Goal: Transaction & Acquisition: Purchase product/service

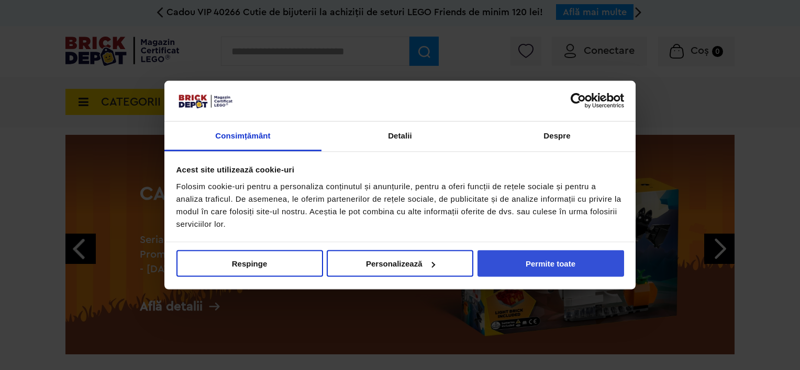
click at [556, 270] on button "Permite toate" at bounding box center [550, 264] width 147 height 27
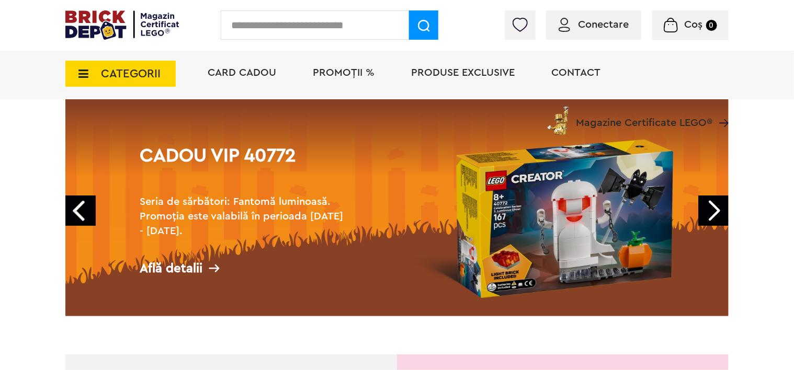
scroll to position [52, 0]
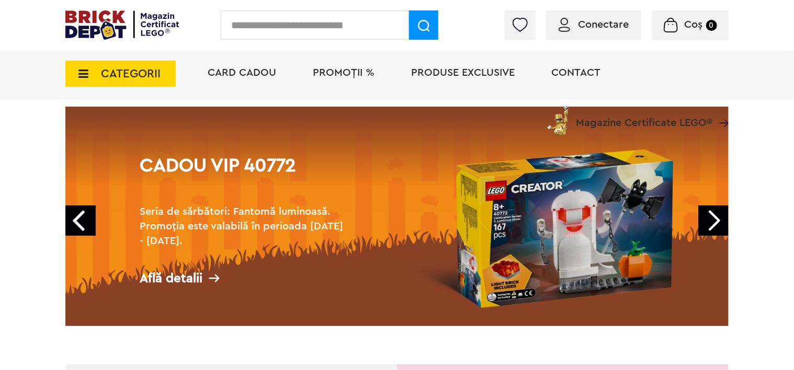
click at [353, 68] on span "PROMOȚII %" at bounding box center [344, 73] width 62 height 10
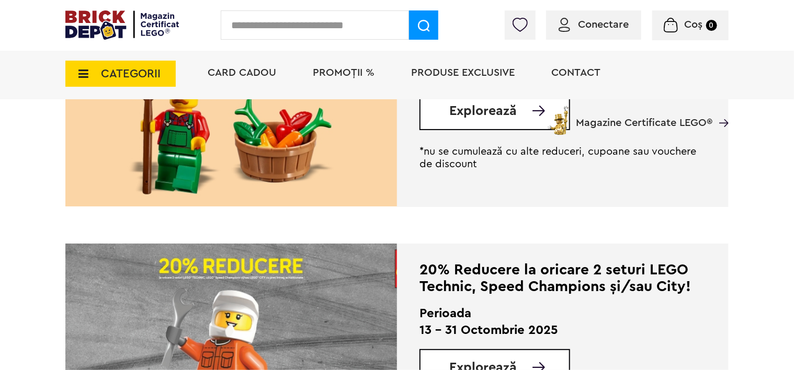
scroll to position [287, 0]
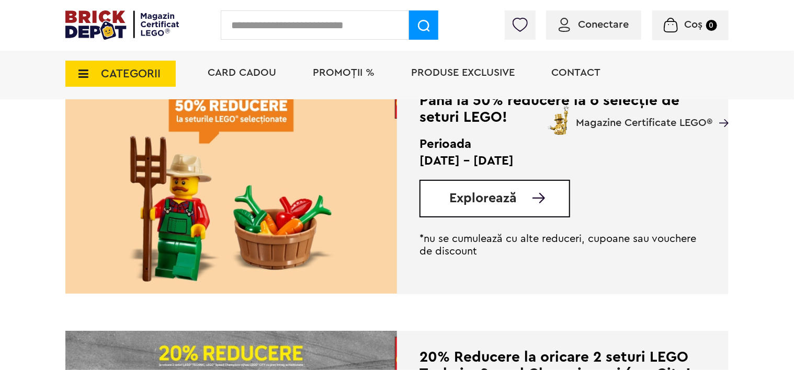
click at [516, 200] on link "Explorează" at bounding box center [509, 198] width 120 height 13
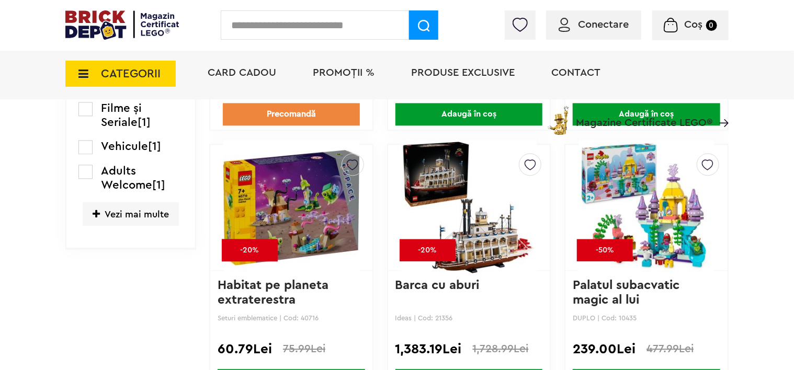
scroll to position [1099, 0]
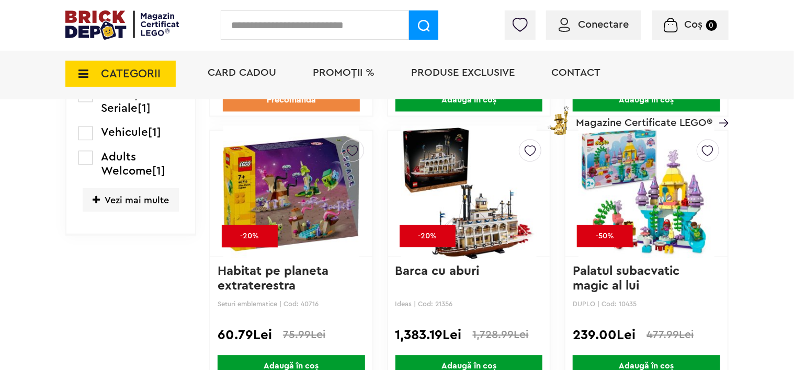
click at [666, 216] on img at bounding box center [647, 193] width 136 height 147
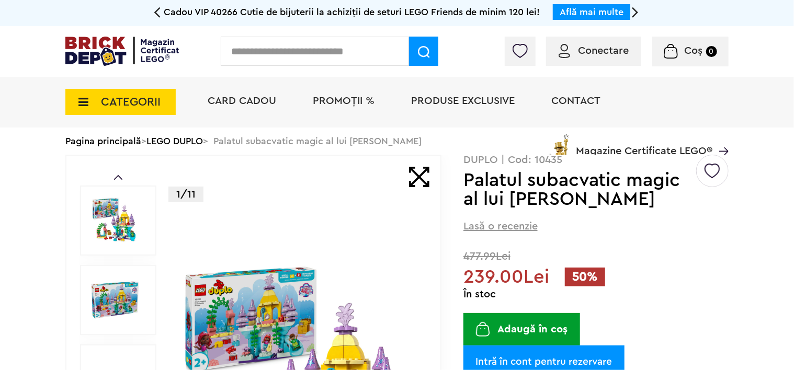
click at [461, 102] on span "Produse exclusive" at bounding box center [463, 101] width 104 height 10
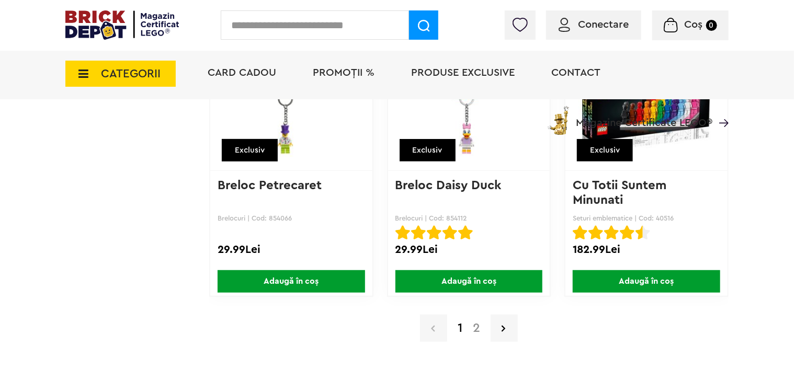
scroll to position [8163, 0]
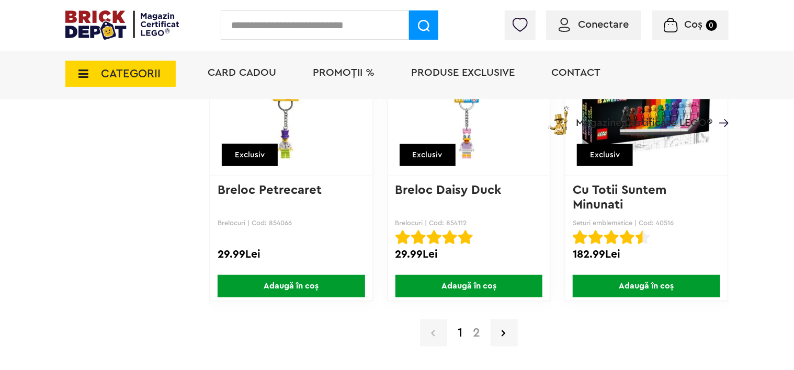
click at [484, 327] on link "2" at bounding box center [477, 333] width 18 height 13
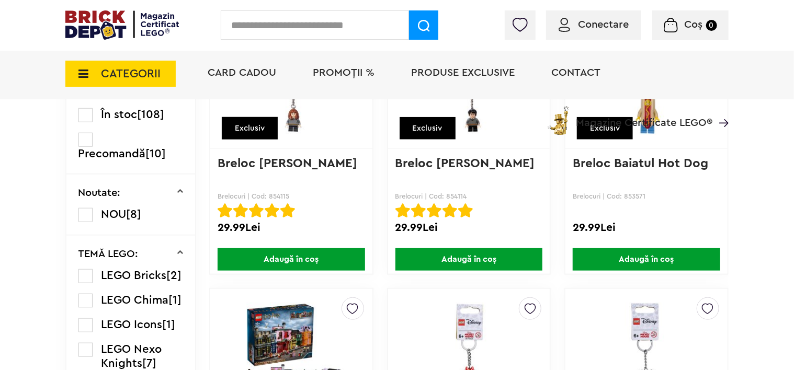
scroll to position [262, 0]
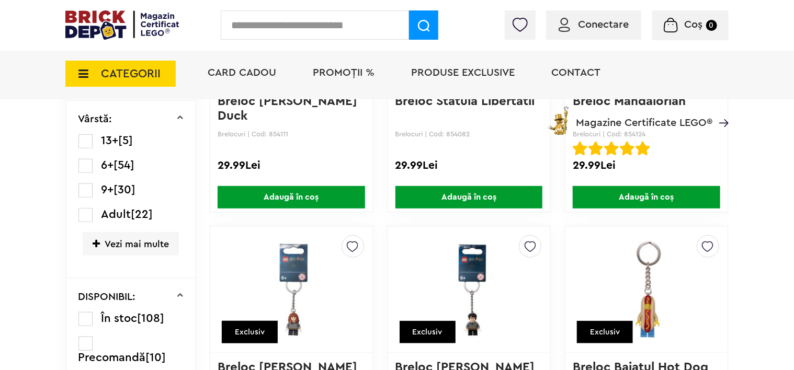
click at [80, 18] on img at bounding box center [122, 24] width 114 height 29
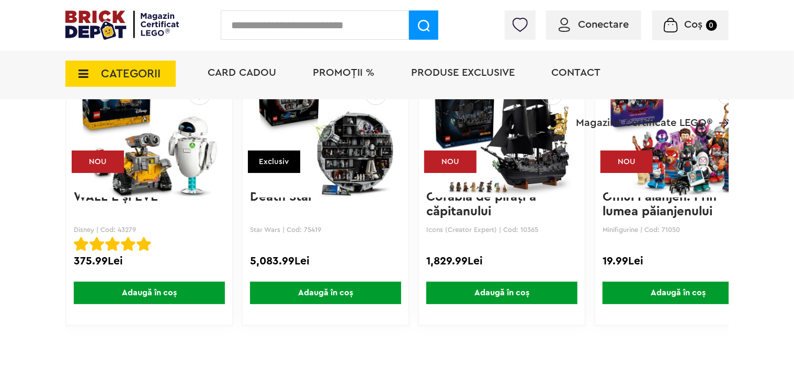
scroll to position [1308, 0]
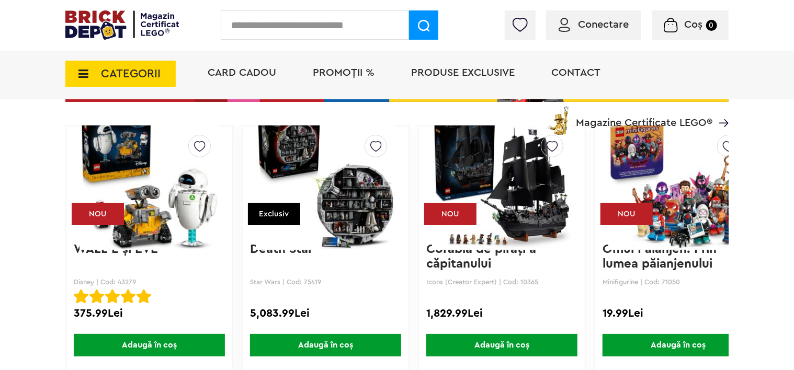
click at [160, 195] on img at bounding box center [150, 180] width 140 height 147
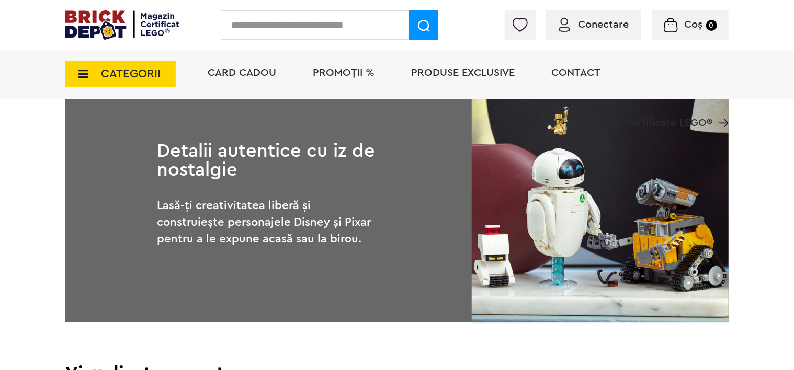
scroll to position [1622, 0]
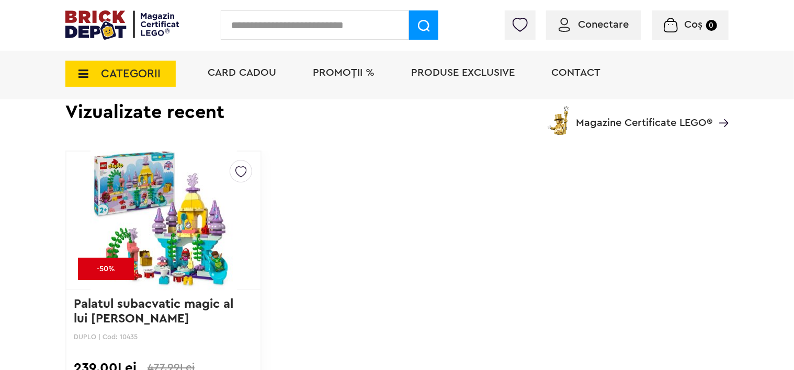
click at [307, 29] on input "text" at bounding box center [315, 24] width 188 height 29
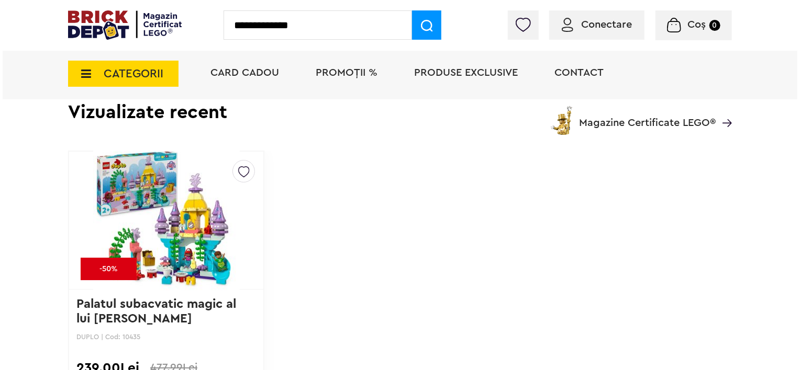
scroll to position [1624, 0]
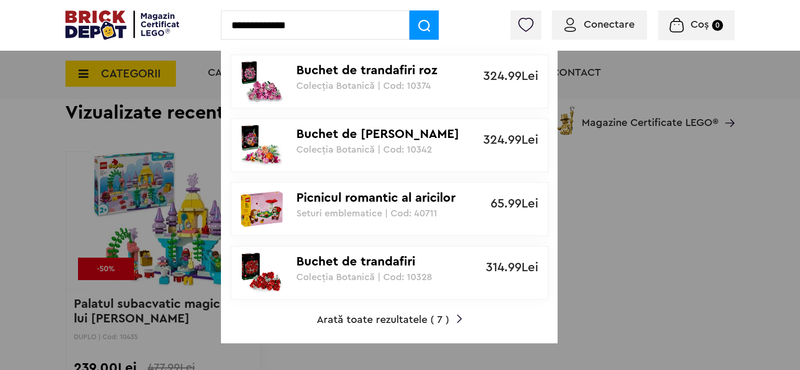
type input "**********"
click at [398, 83] on p "Colecția Botanică | Cod: 10374" at bounding box center [383, 86] width 175 height 10
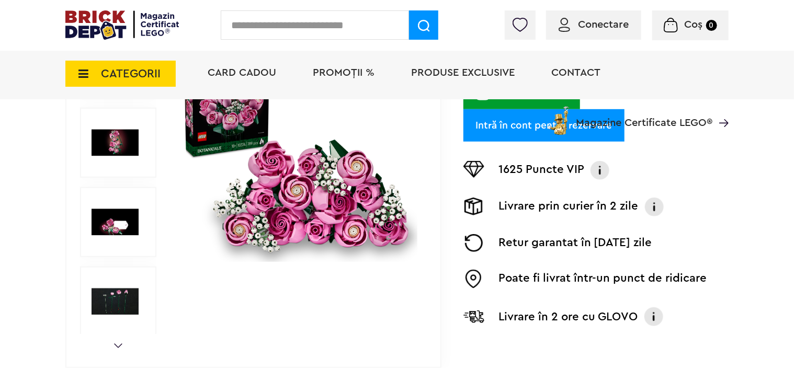
scroll to position [262, 0]
click at [351, 109] on div "Card Cadou PROMOȚII % Produse exclusive Contact Magazine Certificate LEGO®" at bounding box center [463, 92] width 532 height 86
